Goal: Information Seeking & Learning: Learn about a topic

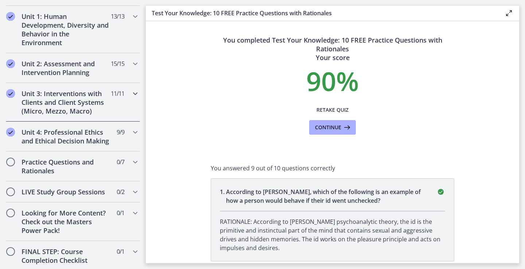
scroll to position [510, 0]
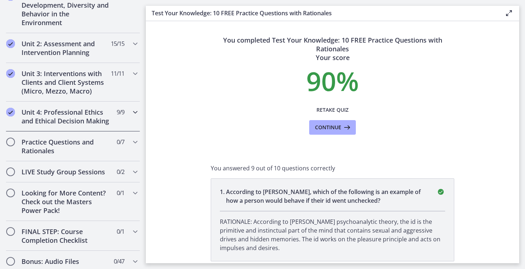
click at [47, 121] on h2 "Unit 4: Professional Ethics and Ethical Decision Making" at bounding box center [65, 116] width 89 height 17
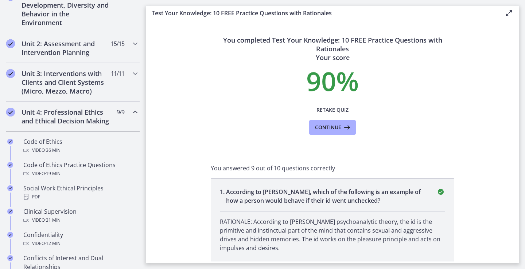
scroll to position [3, 0]
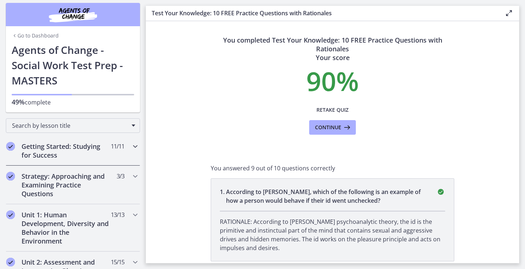
click at [54, 153] on h2 "Getting Started: Studying for Success" at bounding box center [65, 150] width 89 height 17
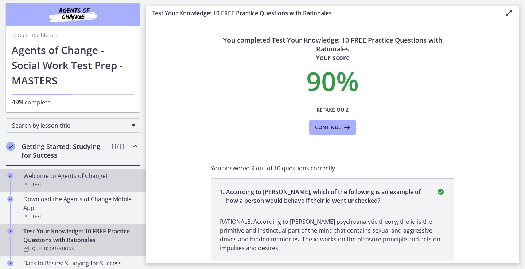
click at [53, 180] on div "Welcome to Agents of Change! Text" at bounding box center [80, 180] width 114 height 17
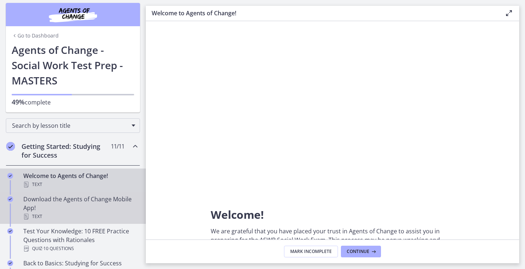
click at [46, 200] on div "Download the Agents of Change Mobile App! Text" at bounding box center [80, 208] width 114 height 26
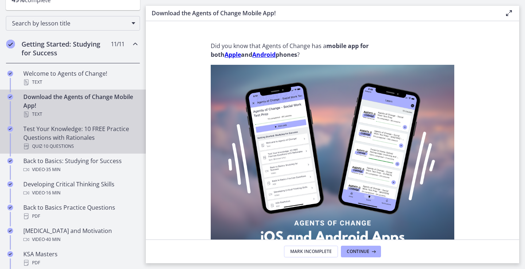
scroll to position [112, 0]
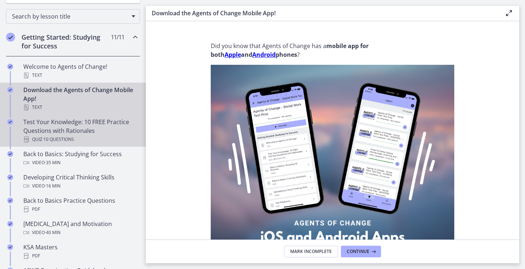
click at [46, 125] on div "Test Your Knowledge: 10 FREE Practice Questions with Rationales Quiz · 10 Quest…" at bounding box center [80, 131] width 114 height 26
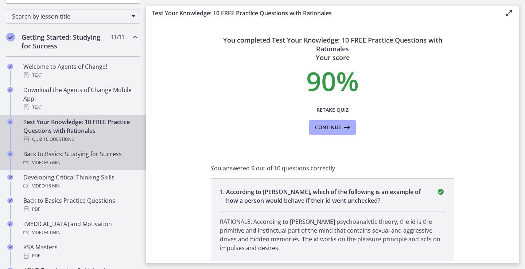
click at [41, 160] on div "Video · 35 min" at bounding box center [80, 162] width 114 height 9
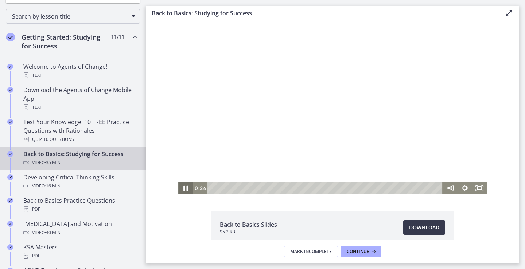
click at [180, 185] on icon "Pause" at bounding box center [185, 188] width 17 height 15
click at [179, 186] on icon "Play Video" at bounding box center [186, 188] width 15 height 12
drag, startPoint x: 228, startPoint y: 188, endPoint x: 454, endPoint y: 184, distance: 225.6
click at [454, 184] on div "35:22 35:22" at bounding box center [332, 188] width 308 height 12
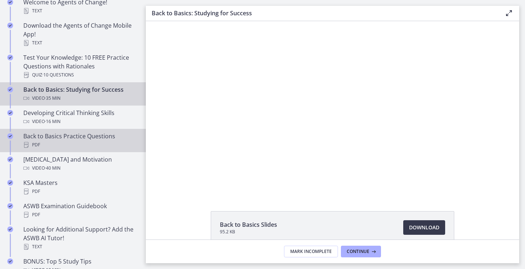
scroll to position [185, 0]
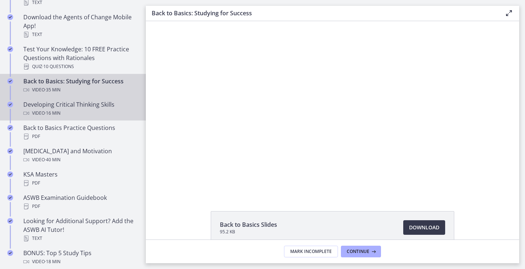
click at [66, 104] on div "Developing Critical Thinking Skills Video · 16 min" at bounding box center [80, 108] width 114 height 17
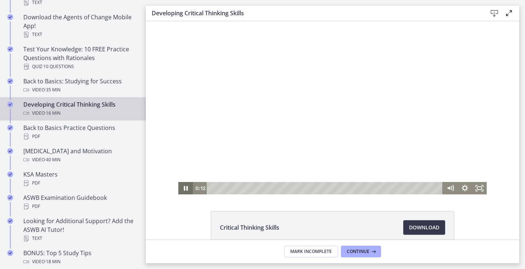
click at [183, 188] on icon "Pause" at bounding box center [185, 188] width 15 height 12
click at [180, 188] on icon "Play Video" at bounding box center [186, 188] width 15 height 12
click at [183, 187] on icon "Pause" at bounding box center [185, 188] width 17 height 15
